Goal: Use online tool/utility: Utilize a website feature to perform a specific function

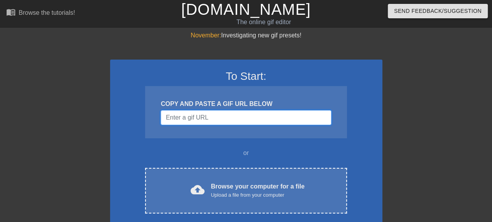
click at [269, 119] on input "Username" at bounding box center [246, 117] width 170 height 15
paste input "[URL][DOMAIN_NAME]"
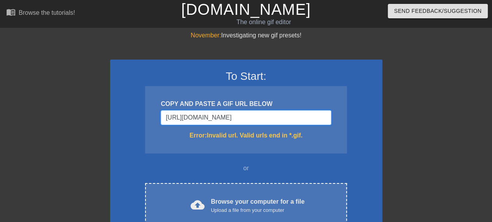
scroll to position [0, 63]
type input "[URL][DOMAIN_NAME][DOMAIN_NAME]"
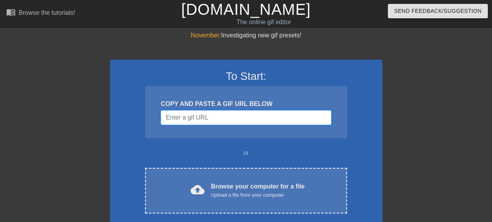
click at [231, 117] on input "Username" at bounding box center [246, 117] width 170 height 15
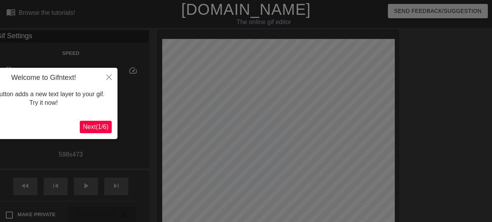
scroll to position [19, 0]
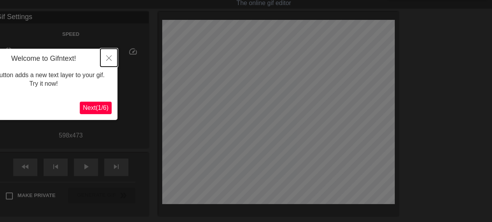
click at [109, 56] on icon "Close" at bounding box center [108, 57] width 5 height 5
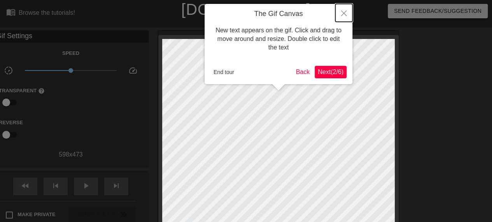
click at [341, 13] on button "Close" at bounding box center [343, 13] width 17 height 18
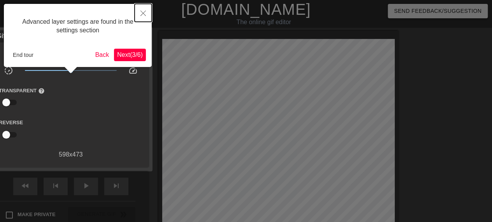
click at [142, 8] on button "Close" at bounding box center [143, 13] width 17 height 18
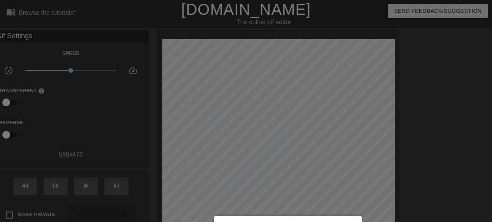
scroll to position [125, 0]
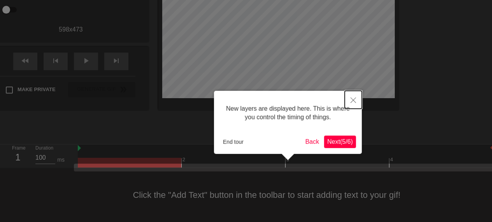
click at [356, 100] on button "Close" at bounding box center [353, 100] width 17 height 18
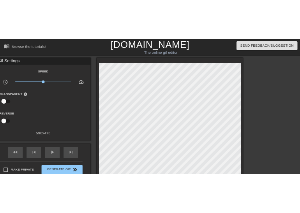
scroll to position [0, 0]
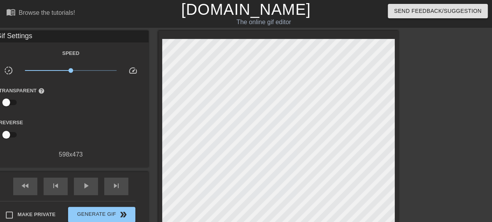
click at [5, 38] on div "Gif Settings" at bounding box center [71, 37] width 156 height 12
click at [0, 35] on div "Gif Settings" at bounding box center [71, 37] width 156 height 12
click at [66, 16] on div "Browse the tutorials!" at bounding box center [47, 12] width 56 height 7
drag, startPoint x: 314, startPoint y: 37, endPoint x: 415, endPoint y: 76, distance: 108.7
click at [415, 76] on div at bounding box center [466, 148] width 117 height 234
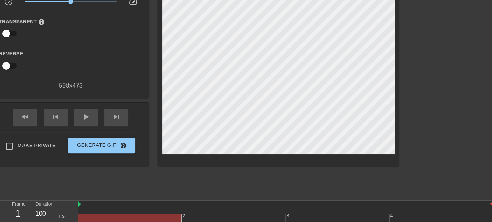
scroll to position [125, 0]
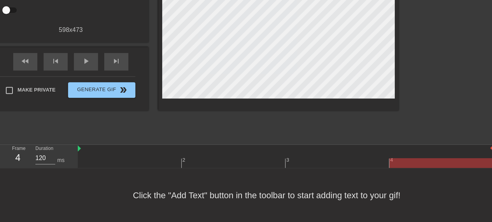
drag, startPoint x: 179, startPoint y: 162, endPoint x: 399, endPoint y: 157, distance: 219.2
click at [399, 157] on div "2 3 4" at bounding box center [286, 156] width 416 height 23
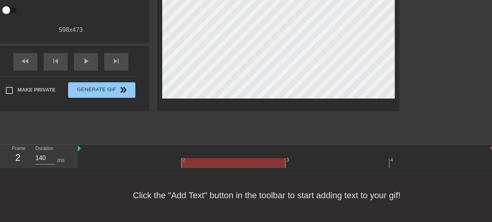
type input "100"
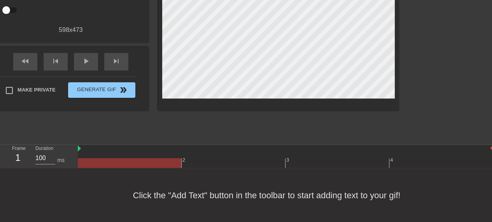
drag, startPoint x: 410, startPoint y: 160, endPoint x: 139, endPoint y: 164, distance: 271.3
click at [139, 164] on div at bounding box center [130, 163] width 104 height 10
drag, startPoint x: 139, startPoint y: 164, endPoint x: 122, endPoint y: 184, distance: 26.0
click at [122, 184] on div "Click the "Add Text" button in the toolbar to start adding text to your gif!" at bounding box center [246, 195] width 492 height 54
